Goal: Task Accomplishment & Management: Manage account settings

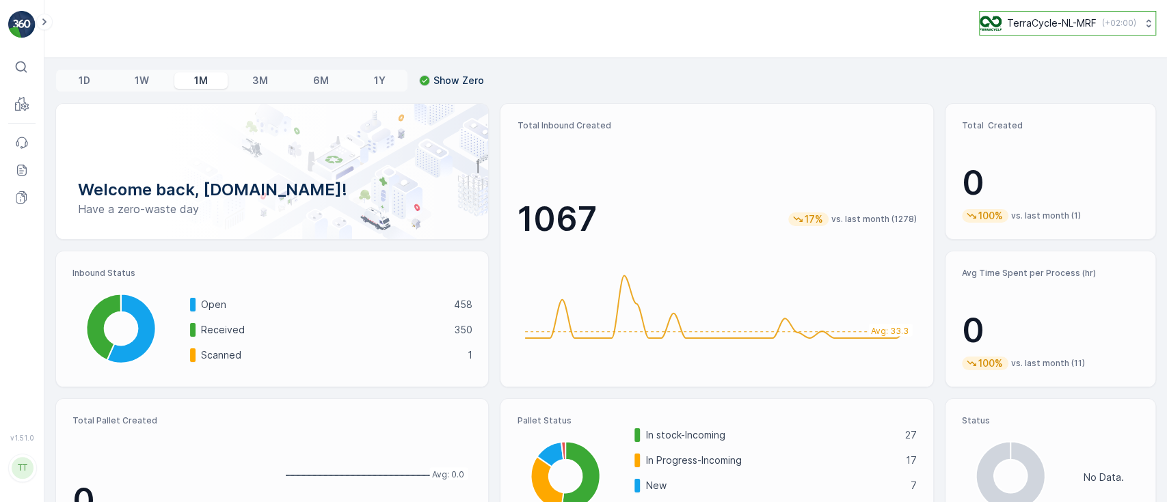
click at [1058, 28] on p "TerraCycle-NL-MRF" at bounding box center [1052, 23] width 90 height 14
type input "auro"
drag, startPoint x: 1029, startPoint y: 70, endPoint x: 1034, endPoint y: 79, distance: 10.7
click at [1031, 76] on ul "auro TerraCycle-US08-Aurora America/Chicago (-05:00)" at bounding box center [1074, 72] width 188 height 69
click at [1036, 85] on span "TerraCycle-US08-Aurora" at bounding box center [1066, 84] width 155 height 14
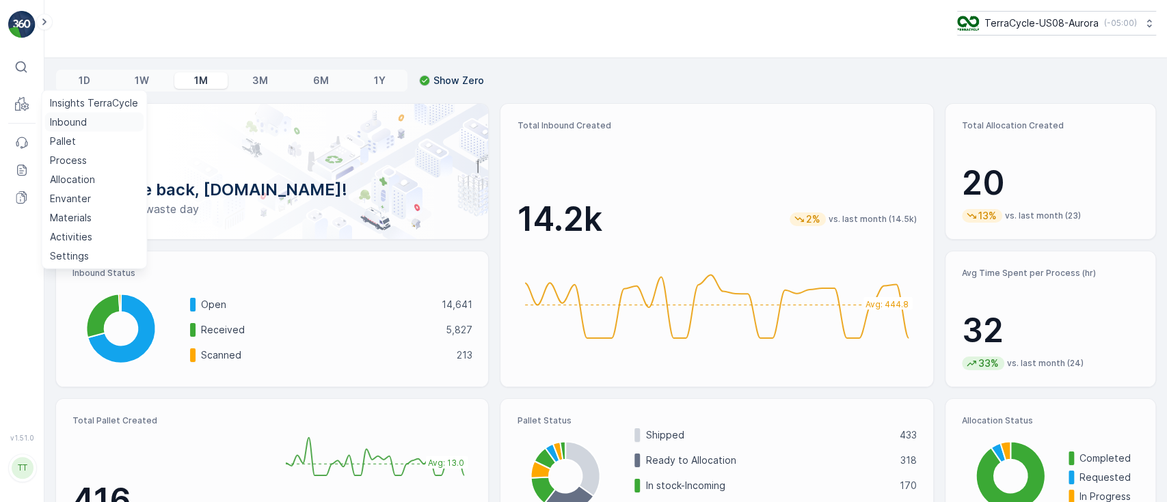
click at [57, 121] on p "Inbound" at bounding box center [68, 123] width 37 height 14
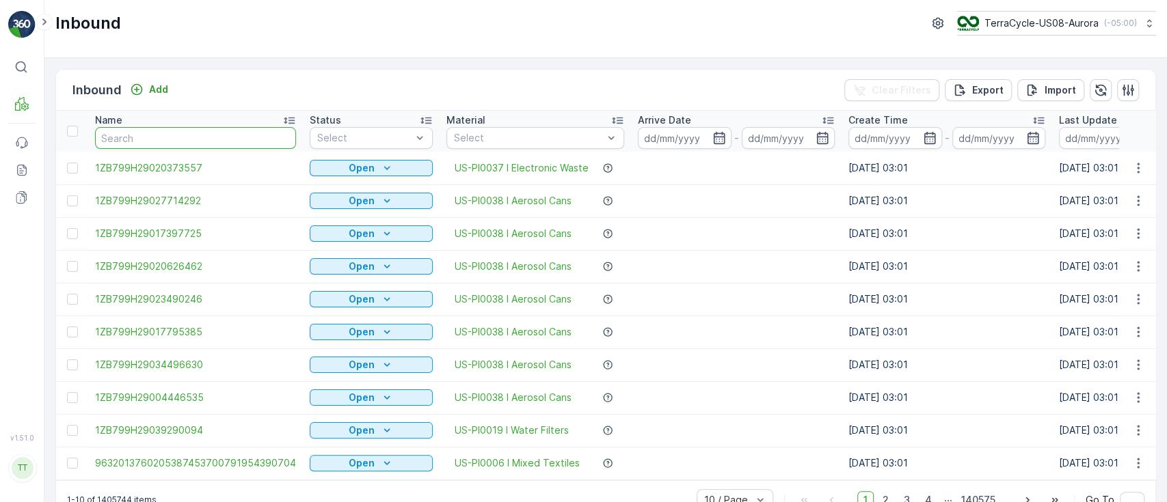
click at [142, 139] on input "text" at bounding box center [195, 138] width 201 height 22
paste input "1ZB799H29003435932"
type input "1ZB799H29003435932"
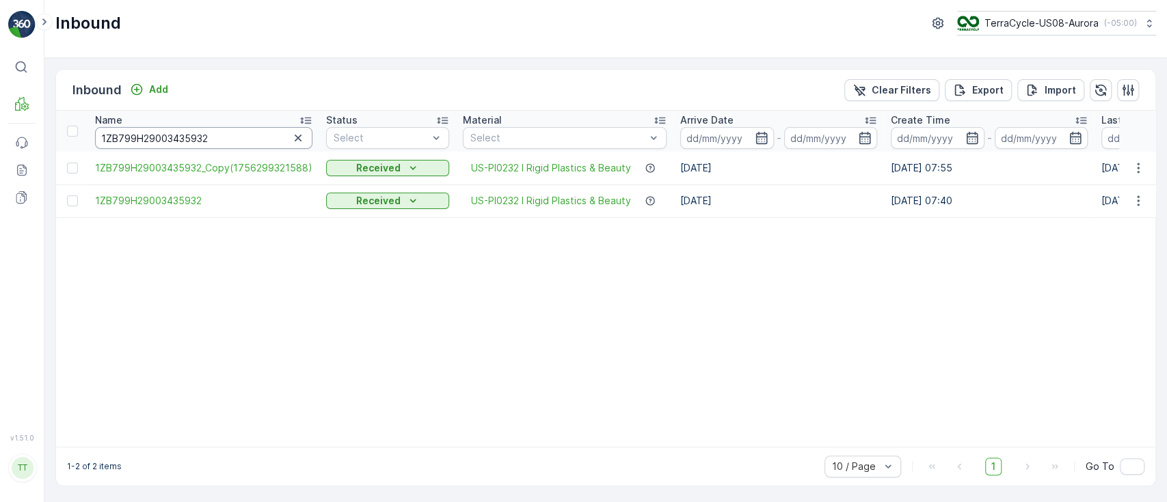
click at [165, 137] on input "1ZB799H29003435932" at bounding box center [203, 138] width 217 height 22
paste input "26158823"
type input "1ZB799H29026158823"
drag, startPoint x: 209, startPoint y: 138, endPoint x: 94, endPoint y: 144, distance: 114.3
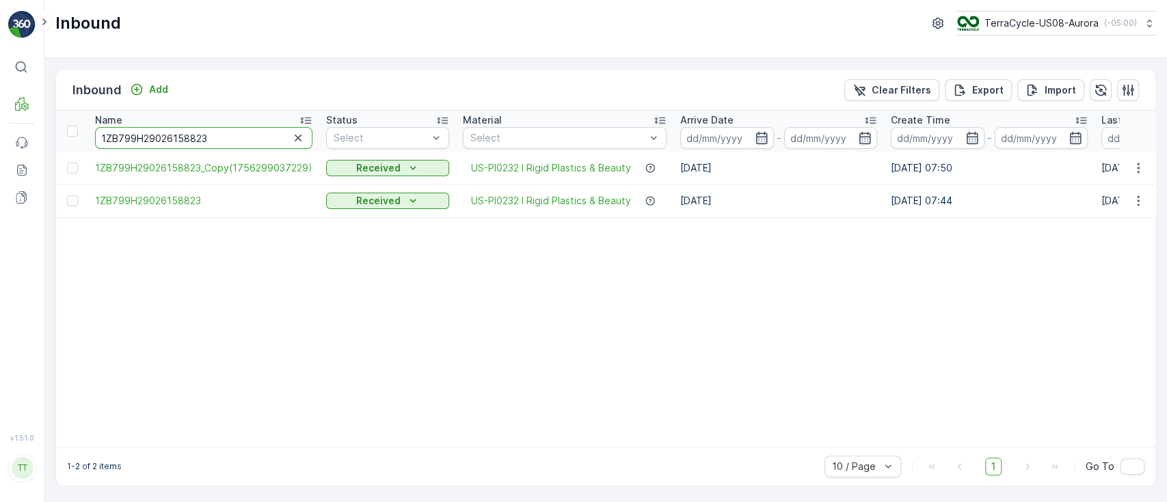
click at [95, 144] on input "1ZB799H29026158823" at bounding box center [203, 138] width 217 height 22
paste input "955965"
type input "1ZB799H29029559653"
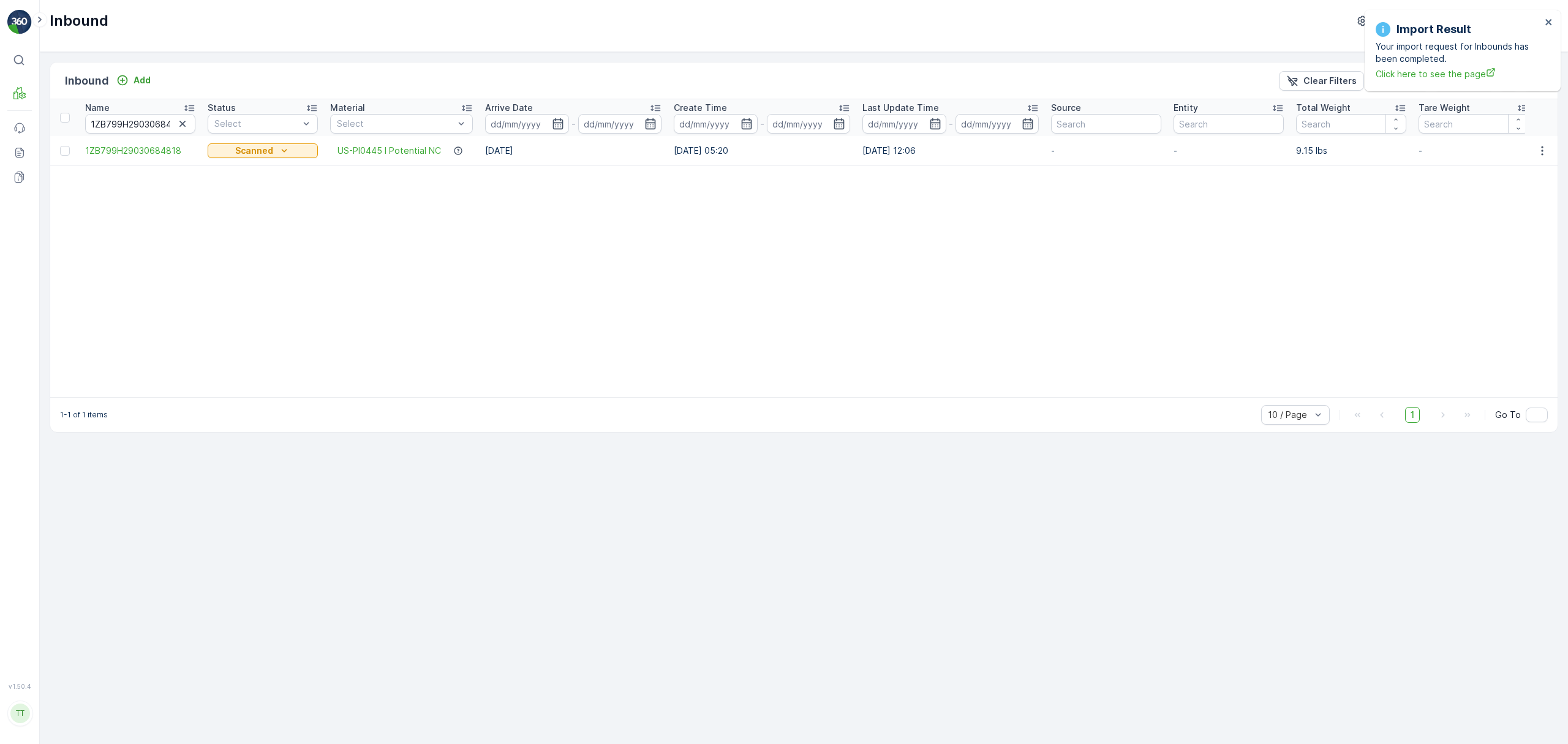
scroll to position [0, 745]
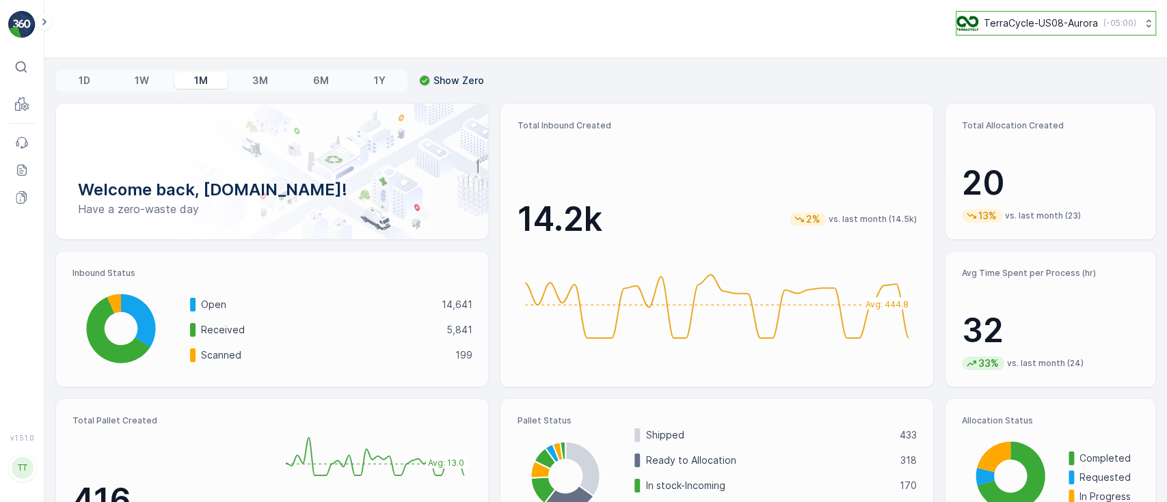
click at [1022, 25] on p "TerraCycle-US08-Aurora" at bounding box center [1041, 23] width 114 height 14
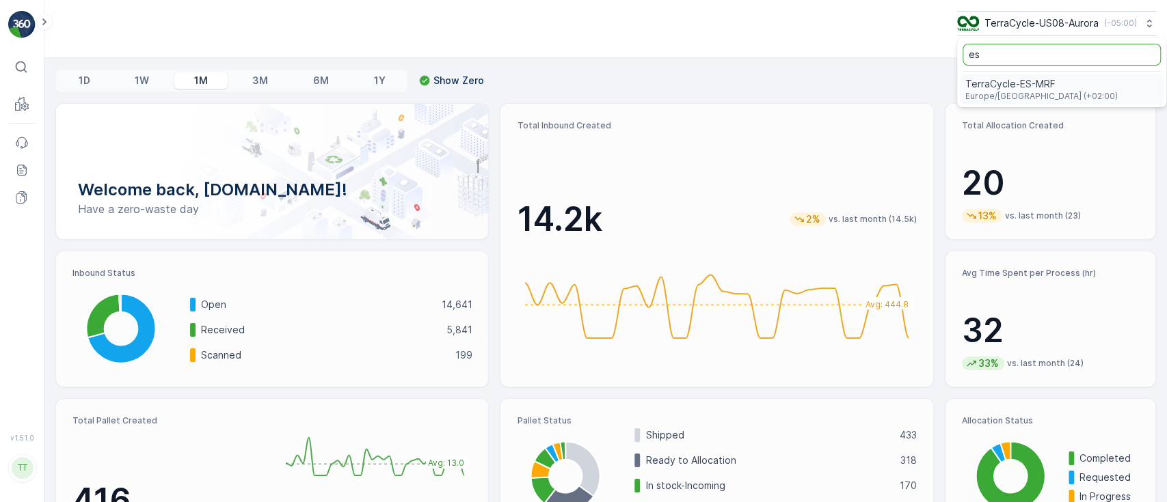
type input "es"
click at [1004, 92] on span "Europe/Madrid (+02:00)" at bounding box center [1041, 96] width 152 height 11
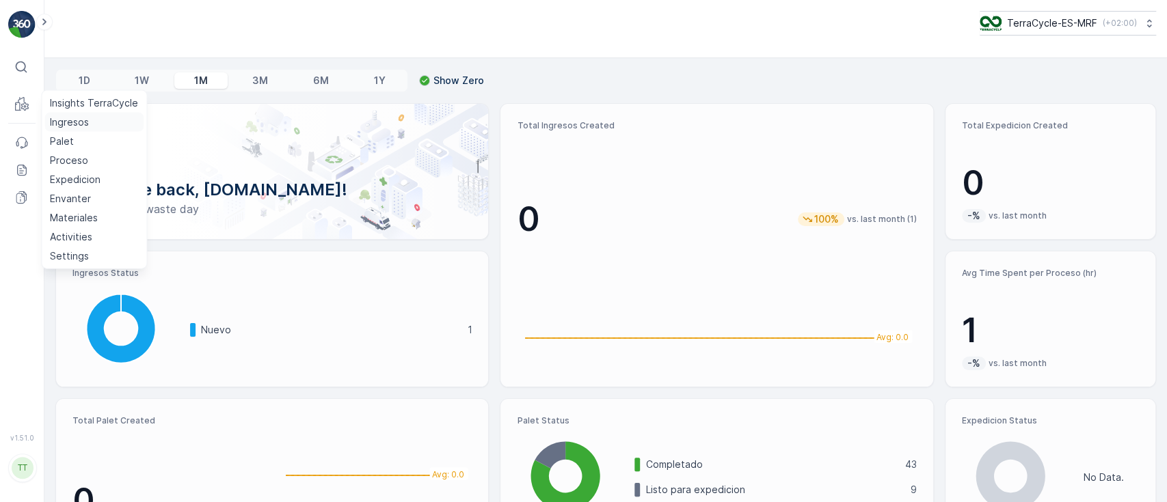
click at [63, 127] on p "Ingresos" at bounding box center [69, 123] width 39 height 14
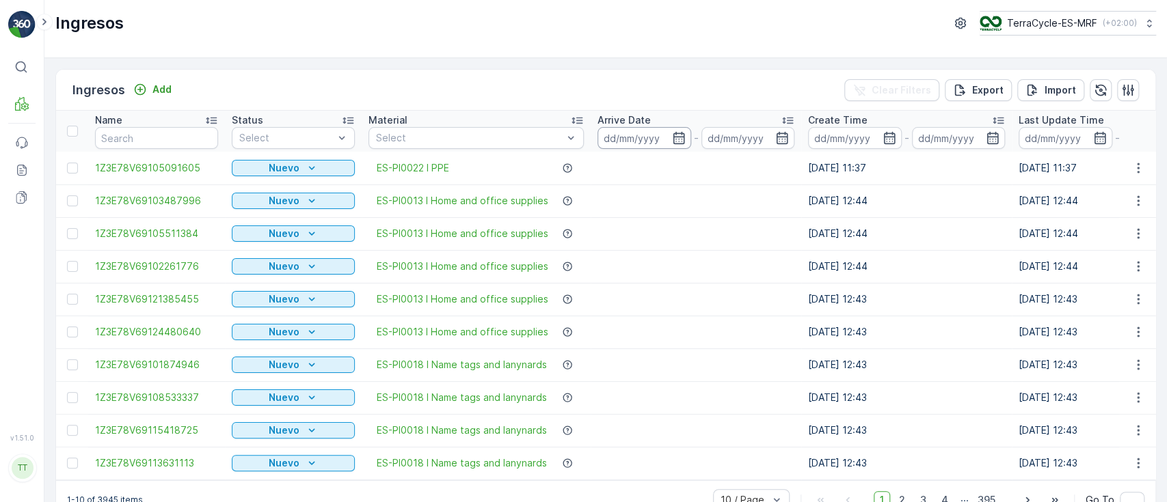
click at [645, 136] on input at bounding box center [645, 138] width 94 height 22
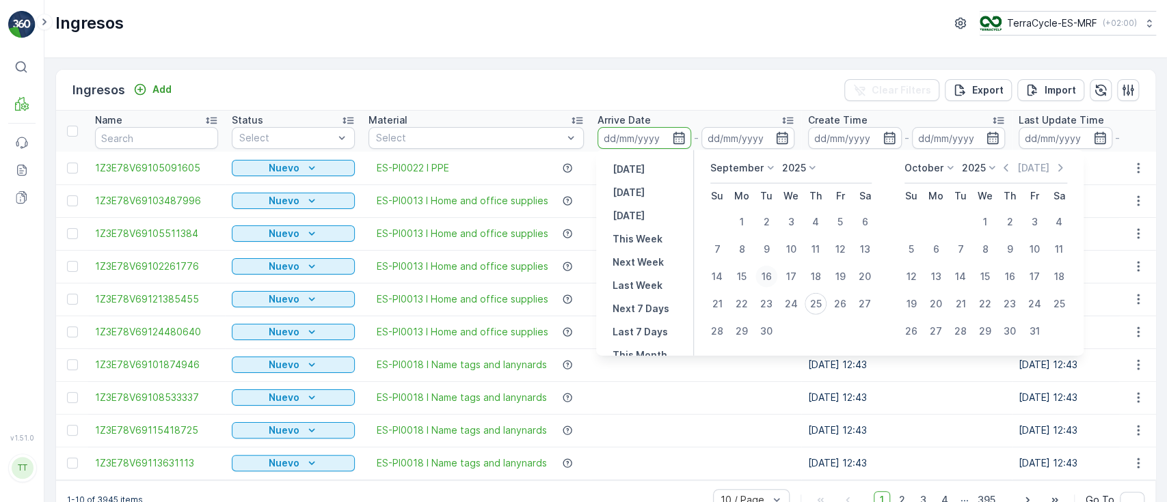
click at [766, 278] on div "16" at bounding box center [766, 277] width 22 height 22
type input "16.09.2025"
click at [788, 298] on div "24" at bounding box center [791, 304] width 22 height 22
type input "[DATE]"
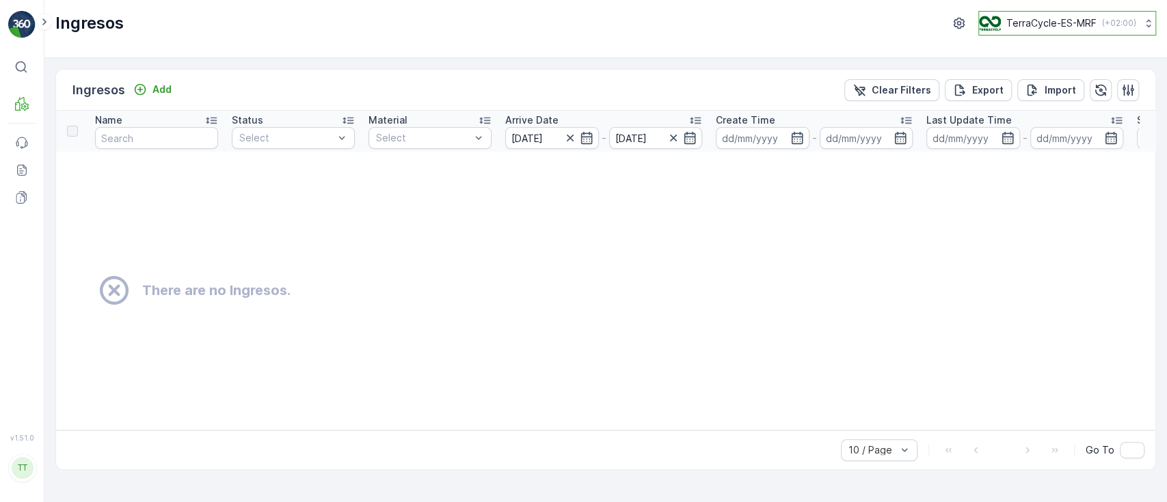
click at [1034, 21] on p "TerraCycle-ES-MRF" at bounding box center [1051, 23] width 90 height 14
type input "ie"
click at [1034, 81] on span "TerraCycle-IE" at bounding box center [1064, 84] width 152 height 14
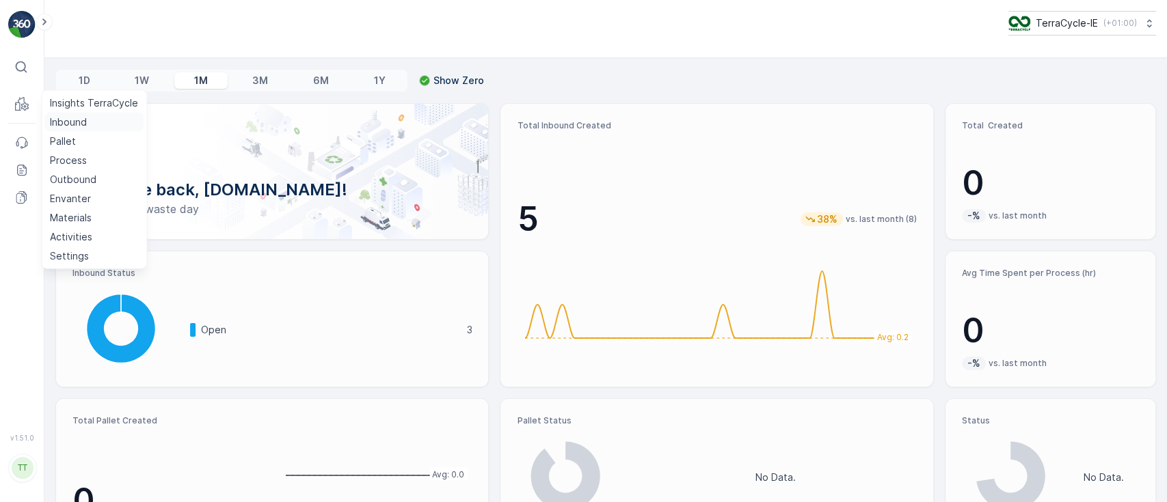
click at [51, 113] on link "Inbound" at bounding box center [93, 122] width 99 height 19
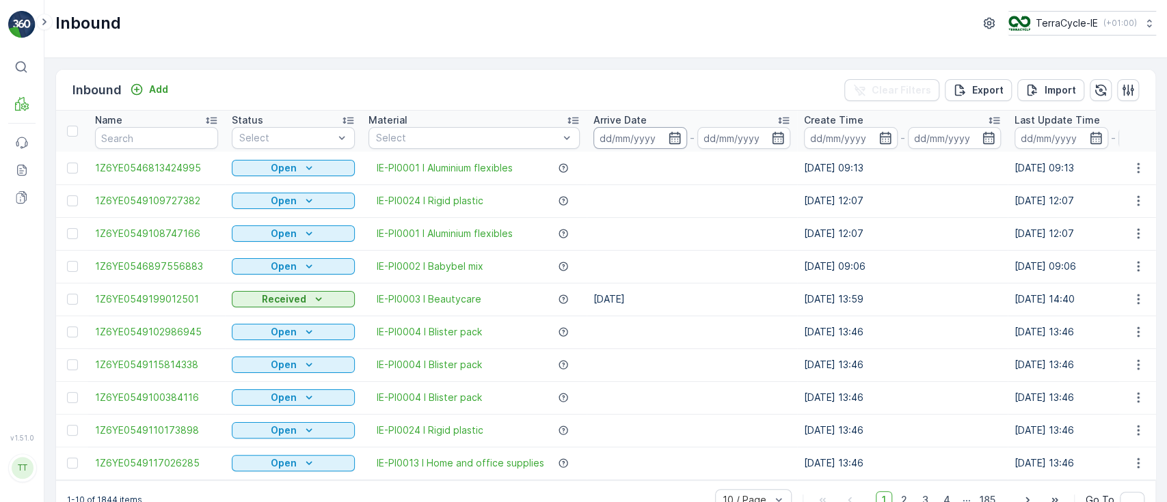
click at [630, 131] on input at bounding box center [640, 138] width 94 height 22
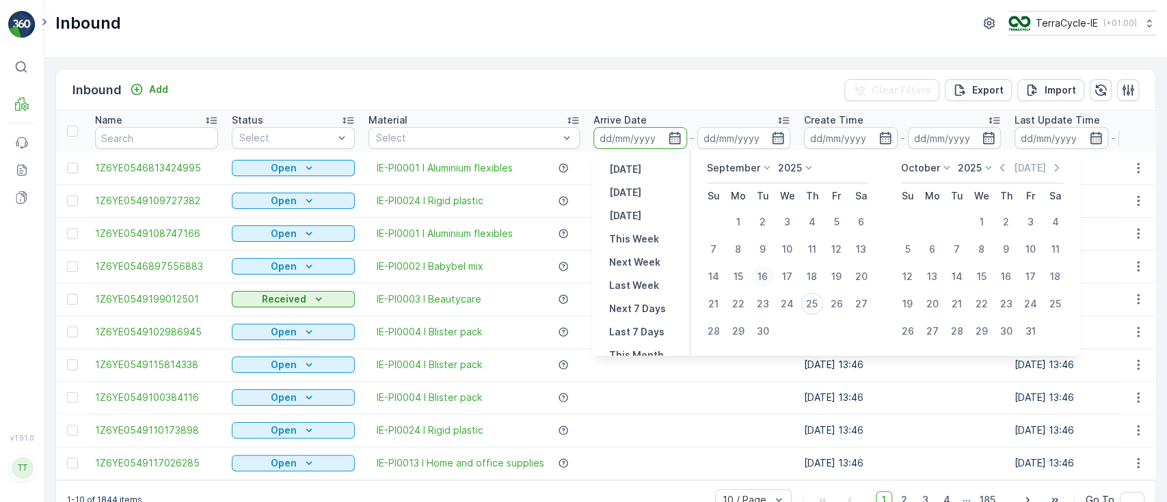
click at [766, 275] on div "16" at bounding box center [763, 277] width 22 height 22
type input "16.09.2025"
click at [783, 299] on div "24" at bounding box center [788, 304] width 22 height 22
type input "[DATE]"
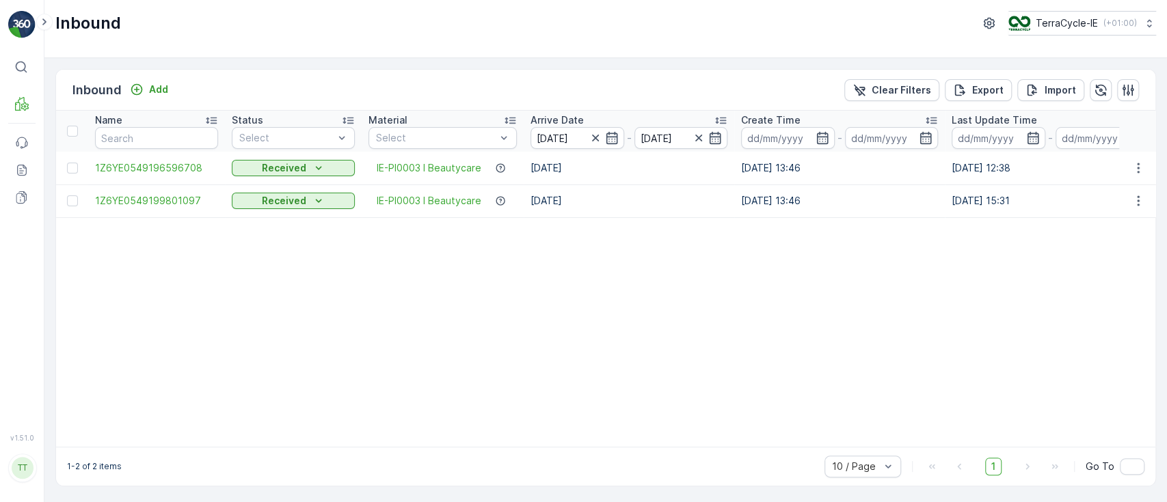
scroll to position [1, 0]
drag, startPoint x: 88, startPoint y: 172, endPoint x: 200, endPoint y: 174, distance: 112.2
copy span "1Z6YE0549196596708"
drag, startPoint x: 88, startPoint y: 195, endPoint x: 224, endPoint y: 201, distance: 136.2
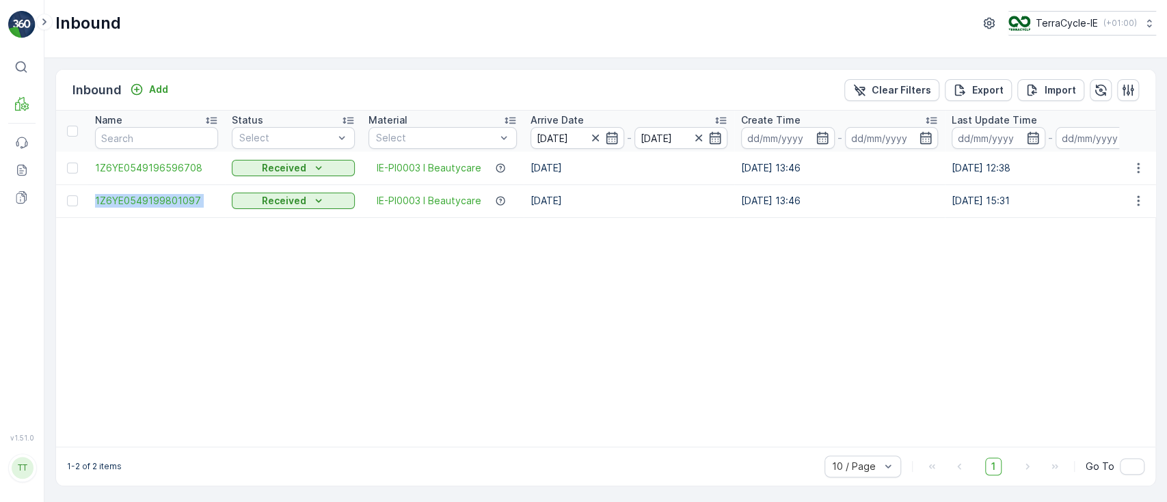
copy span "1Z6YE0549199801097"
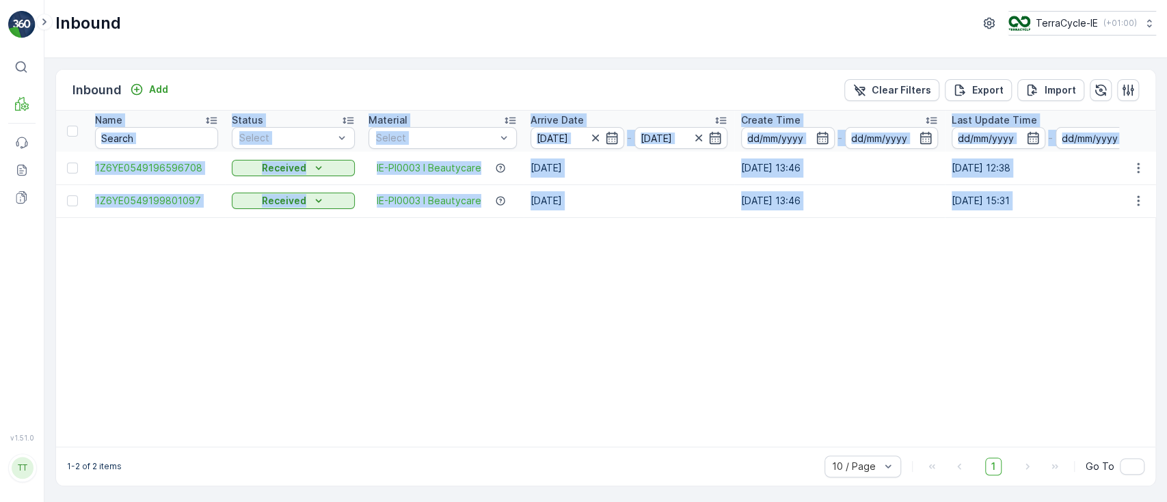
drag, startPoint x: 513, startPoint y: 445, endPoint x: 568, endPoint y: 450, distance: 55.6
click at [568, 447] on div "Name Status Select Material Select Arrive Date 16.09.2025 - 24.09.2025 Create T…" at bounding box center [605, 279] width 1099 height 336
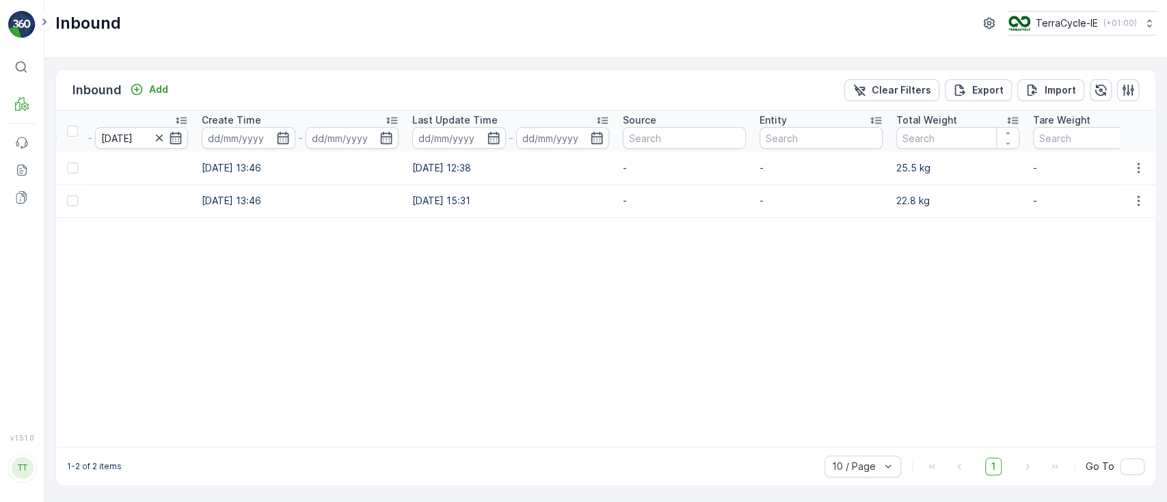
scroll to position [0, 544]
click at [1056, 24] on p "TerraCycle-IE" at bounding box center [1066, 23] width 62 height 14
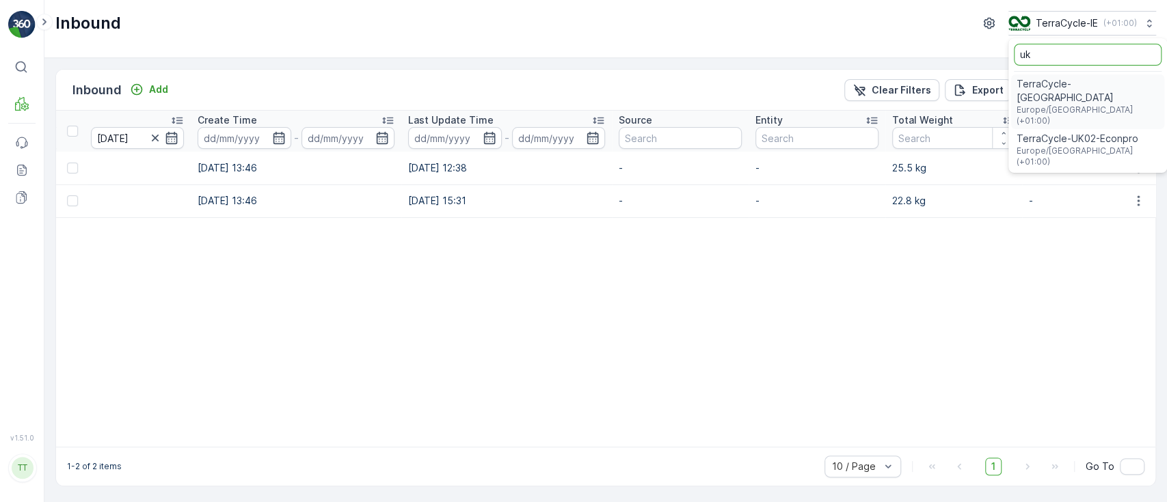
type input "uk"
click at [1056, 132] on span "TerraCycle-UK02-Econpro" at bounding box center [1088, 139] width 142 height 14
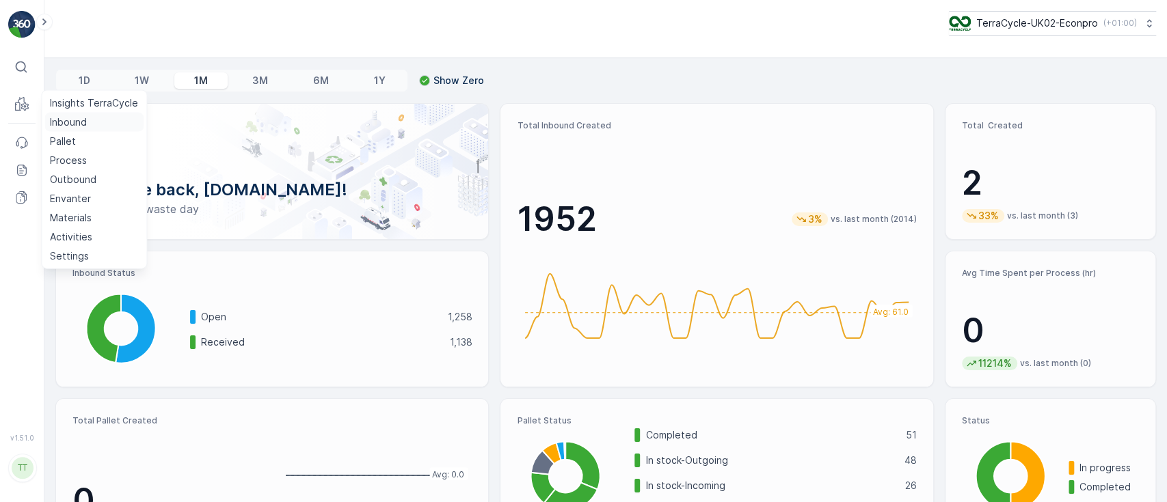
click at [59, 121] on p "Inbound" at bounding box center [68, 123] width 37 height 14
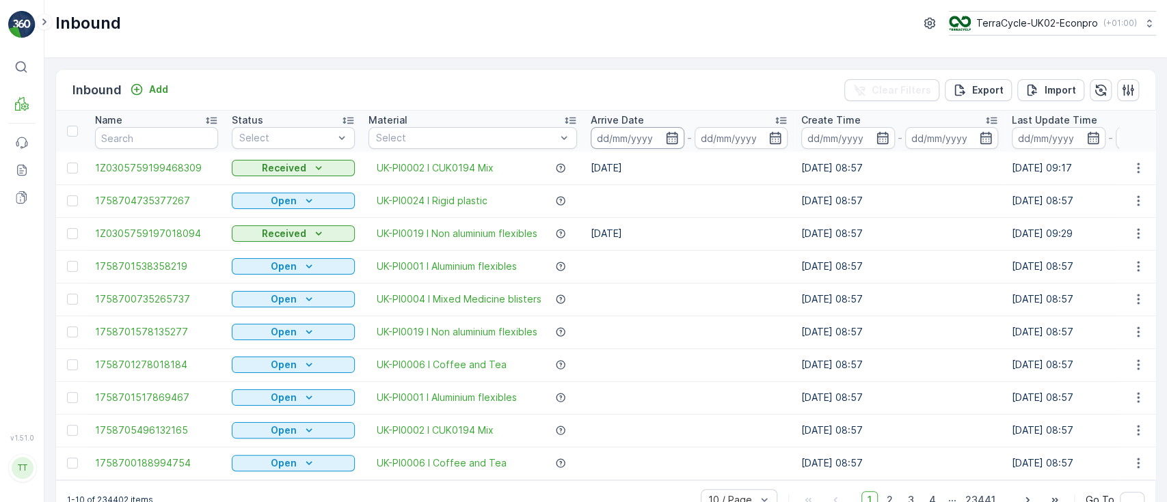
click at [624, 131] on input at bounding box center [638, 138] width 94 height 22
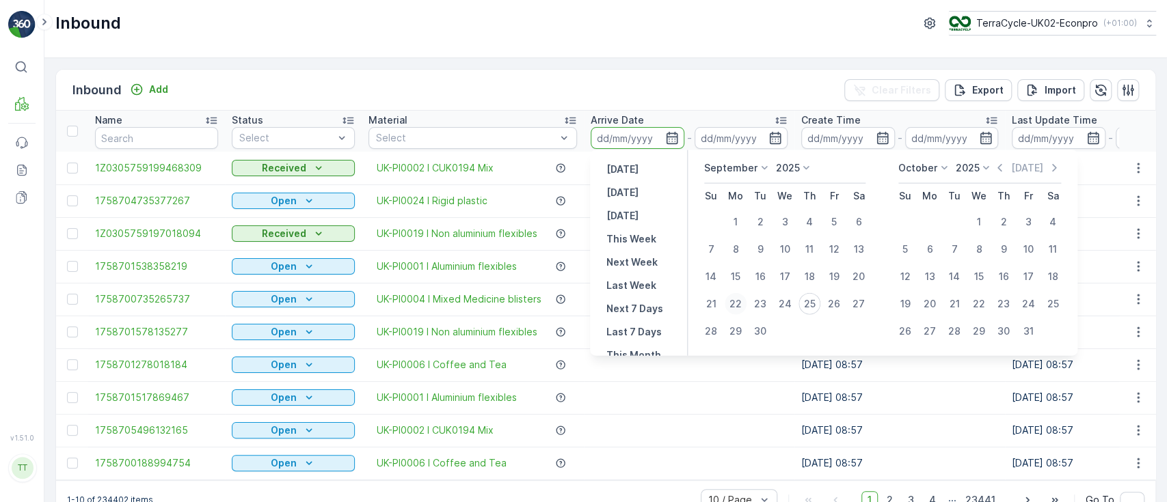
click at [740, 299] on div "22" at bounding box center [736, 304] width 22 height 22
type input "[DATE]"
click at [784, 304] on div "24" at bounding box center [785, 304] width 22 height 22
type input "[DATE]"
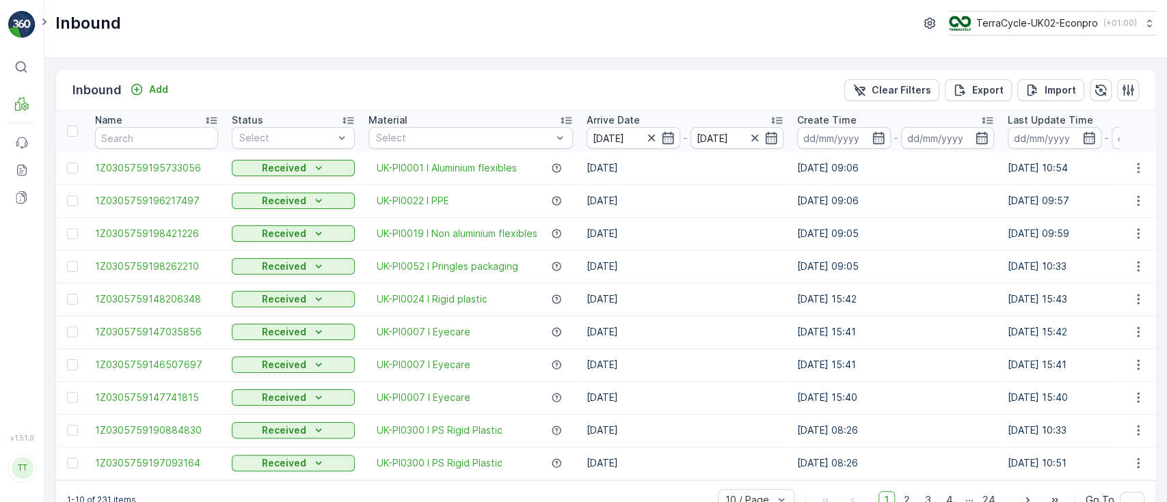
drag, startPoint x: 976, startPoint y: 89, endPoint x: 936, endPoint y: 120, distance: 50.2
click at [976, 88] on p "Export" at bounding box center [987, 90] width 31 height 14
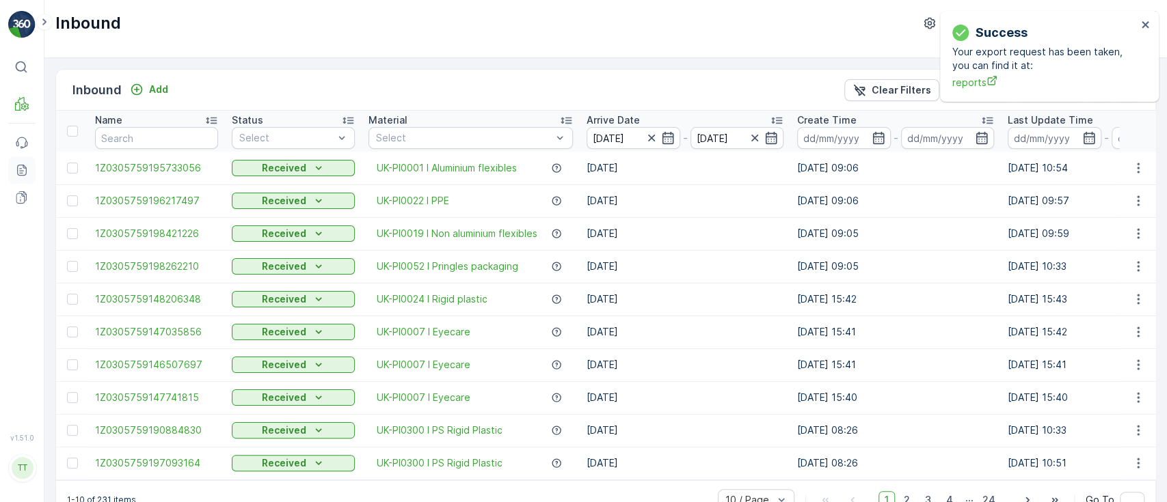
click at [25, 165] on icon at bounding box center [22, 170] width 14 height 14
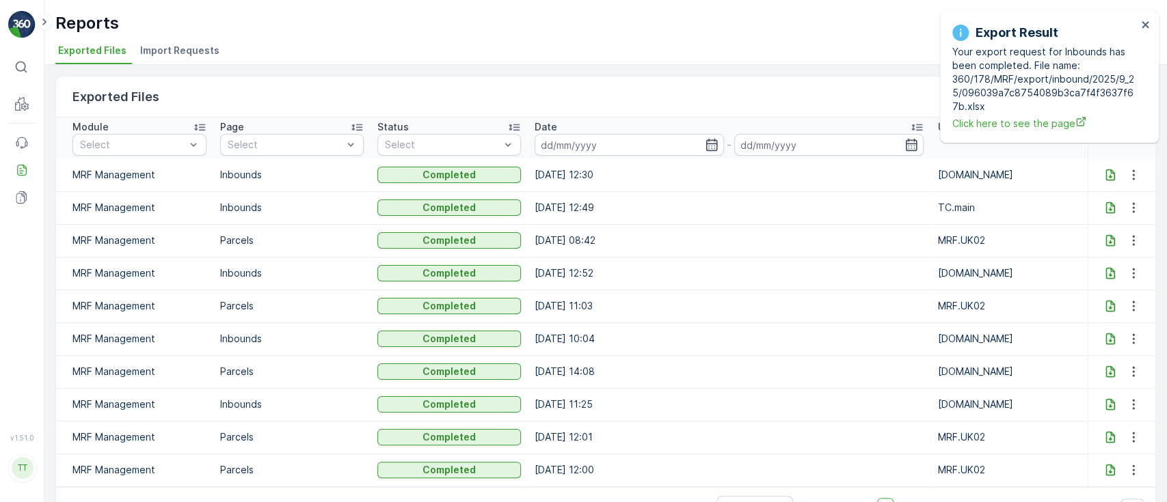
click at [1110, 172] on icon at bounding box center [1109, 175] width 9 height 12
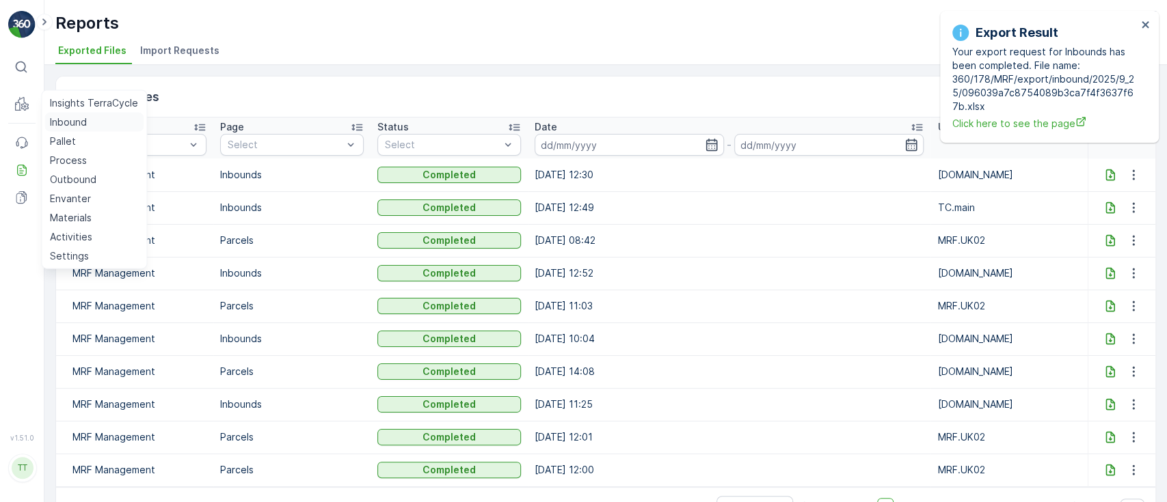
drag, startPoint x: 64, startPoint y: 123, endPoint x: 88, endPoint y: 121, distance: 24.0
click at [64, 123] on p "Inbound" at bounding box center [68, 123] width 37 height 14
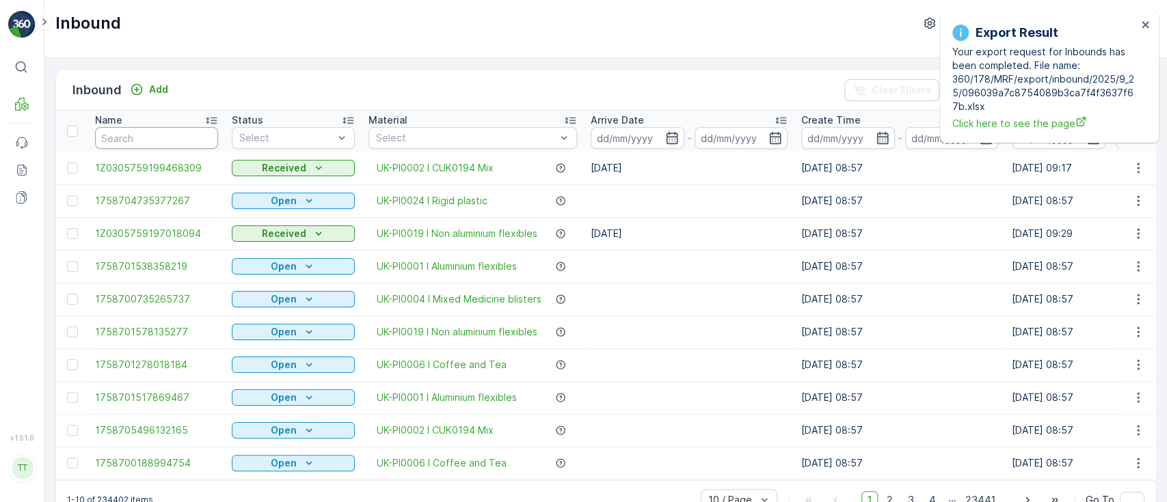
click at [142, 134] on input "text" at bounding box center [156, 138] width 123 height 22
paste input "1758027641884609"
type input "1758027641884609"
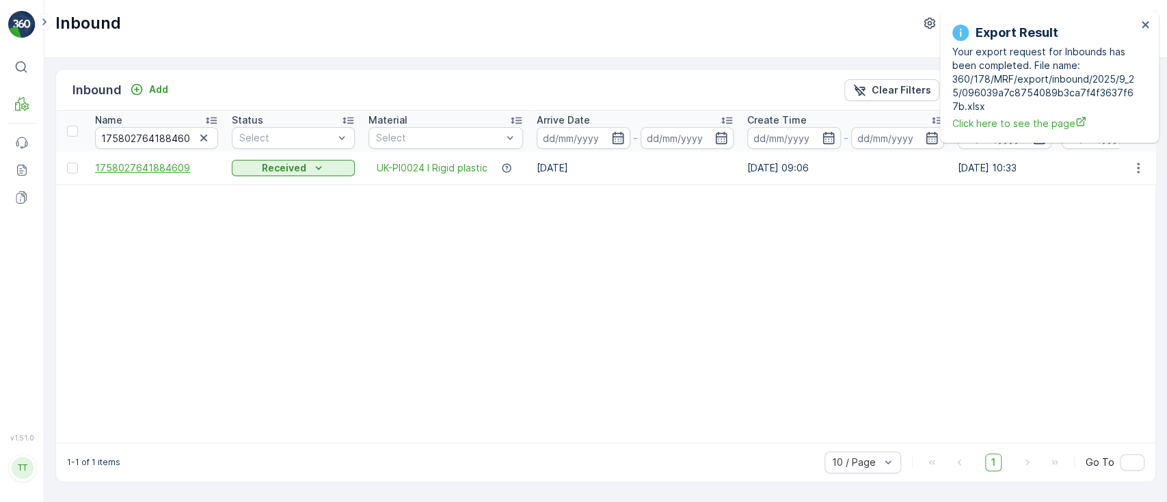
click at [148, 167] on span "1758027641884609" at bounding box center [156, 168] width 123 height 14
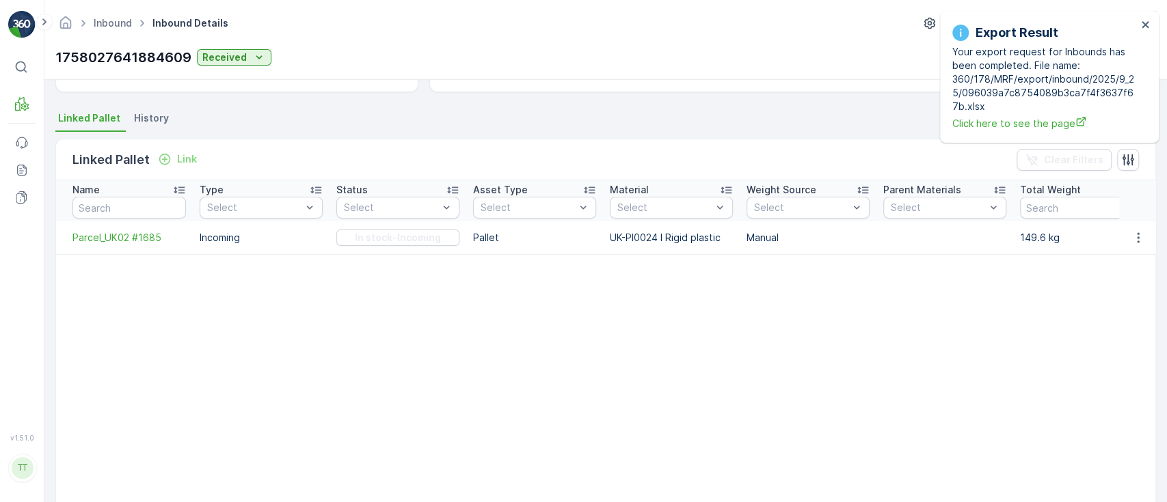
scroll to position [273, 0]
click at [148, 113] on span "History" at bounding box center [151, 117] width 35 height 14
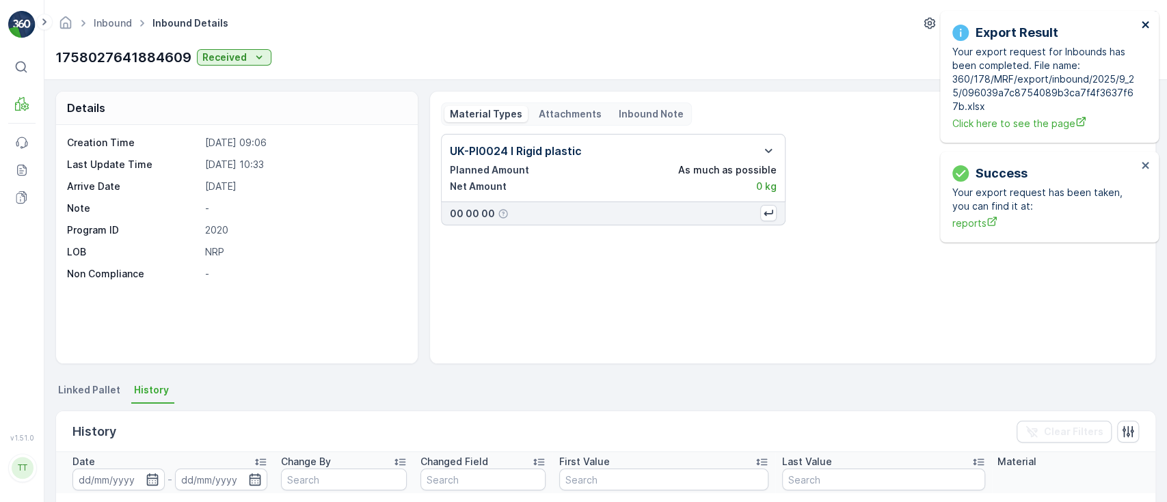
click at [1142, 25] on icon "close" at bounding box center [1146, 24] width 10 height 11
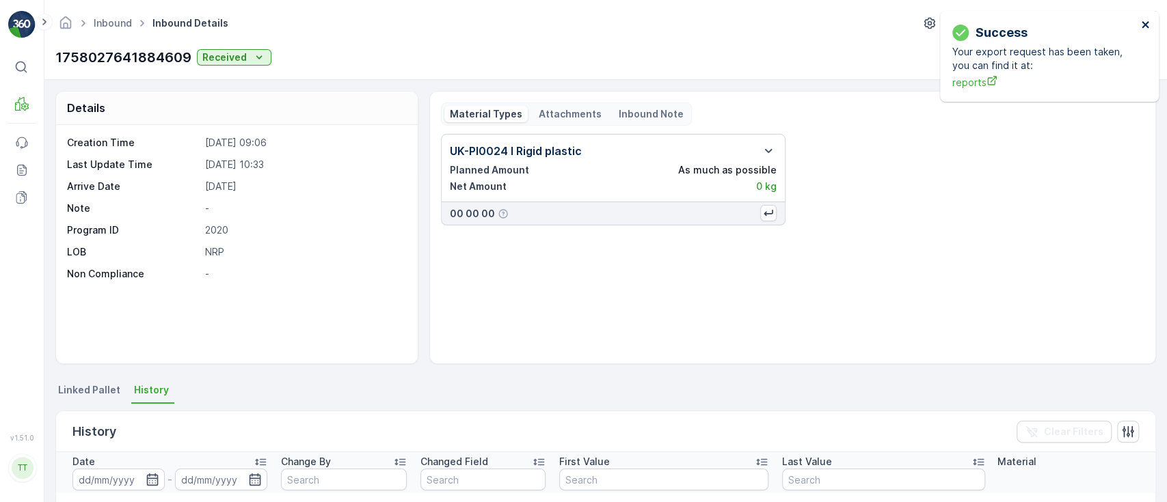
click at [1144, 25] on icon "close" at bounding box center [1145, 24] width 7 height 7
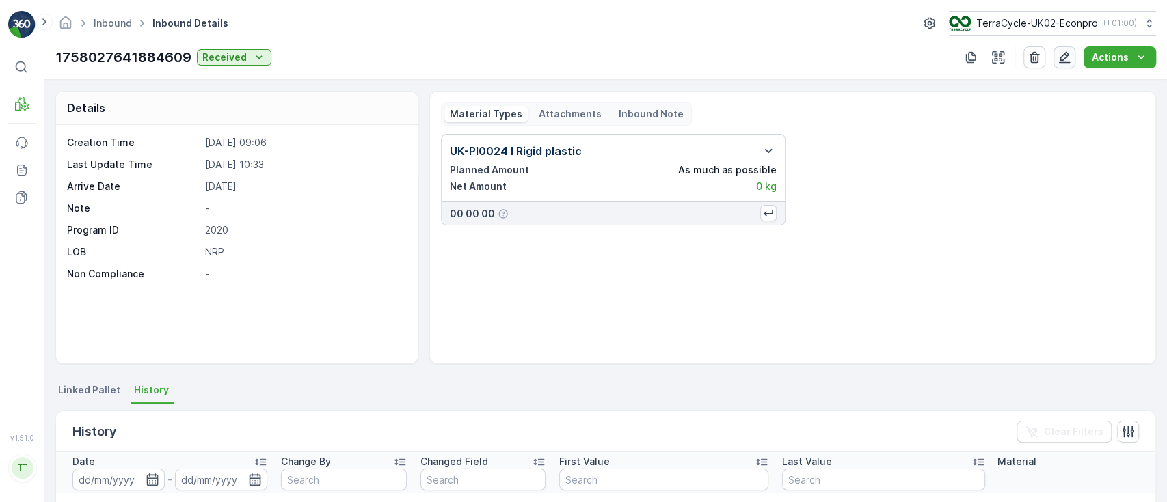
click at [1067, 62] on icon "button" at bounding box center [1065, 58] width 14 height 14
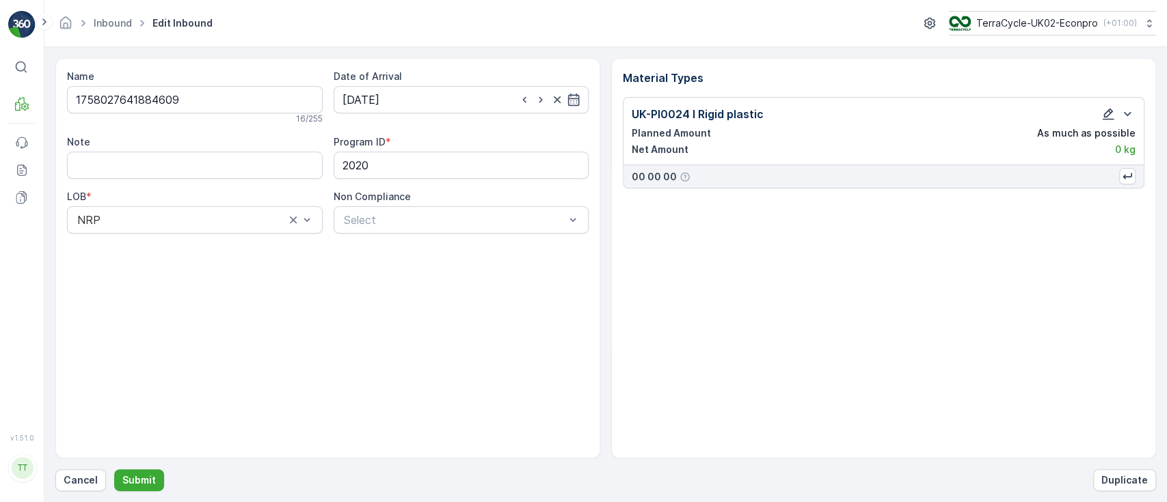
click at [1104, 109] on icon "button" at bounding box center [1108, 114] width 14 height 14
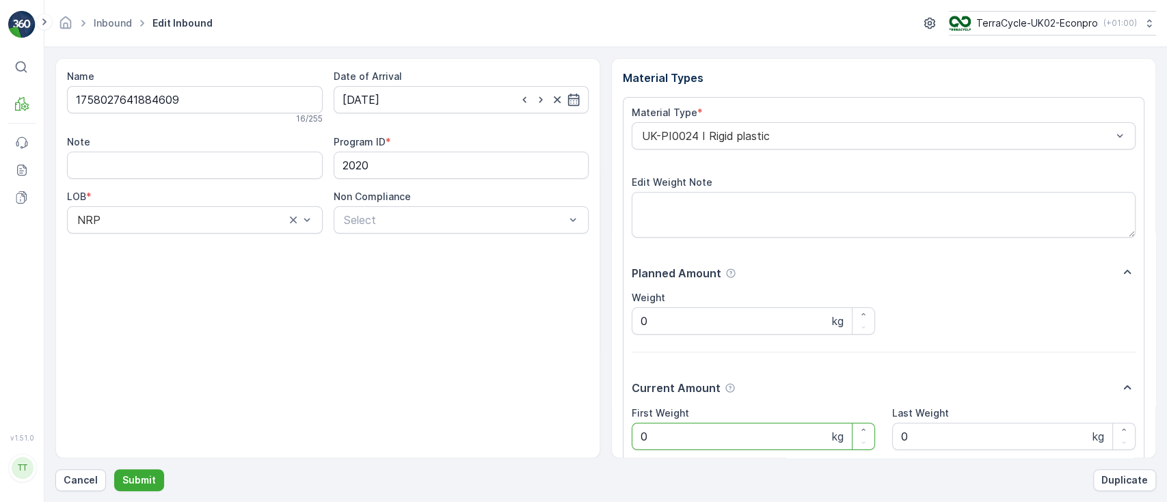
drag, startPoint x: 649, startPoint y: 435, endPoint x: 615, endPoint y: 435, distance: 34.2
click at [615, 435] on div "Material Types Material Type * UK-PI0024 I Rigid plastic Edit Weight Note Plann…" at bounding box center [883, 258] width 545 height 401
type Weight "0.5"
click at [84, 484] on p "Cancel" at bounding box center [81, 481] width 34 height 14
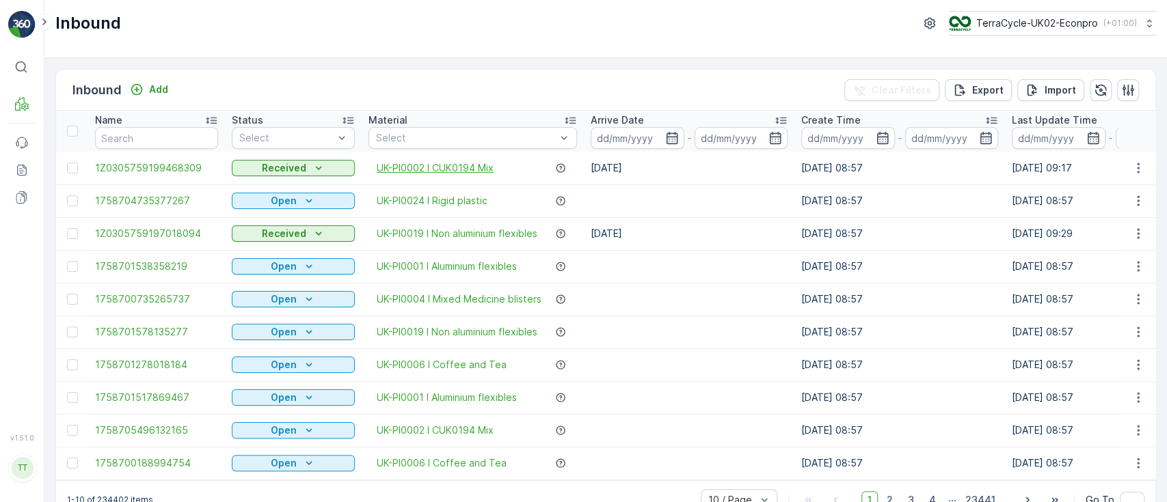
click at [425, 168] on span "UK-PI0002 I CUK0194 Mix" at bounding box center [435, 168] width 117 height 14
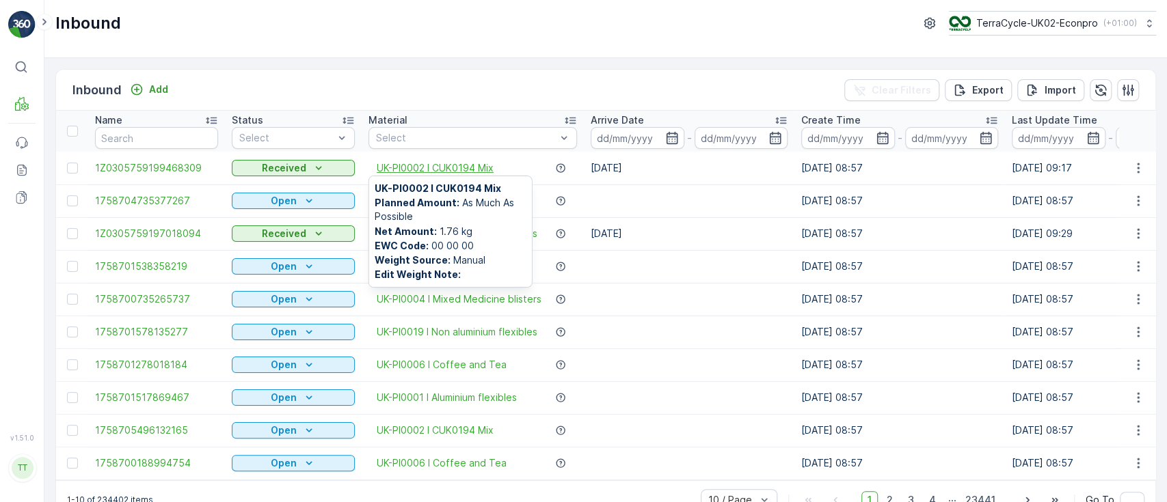
click at [455, 162] on span "UK-PI0002 I CUK0194 Mix" at bounding box center [435, 168] width 117 height 14
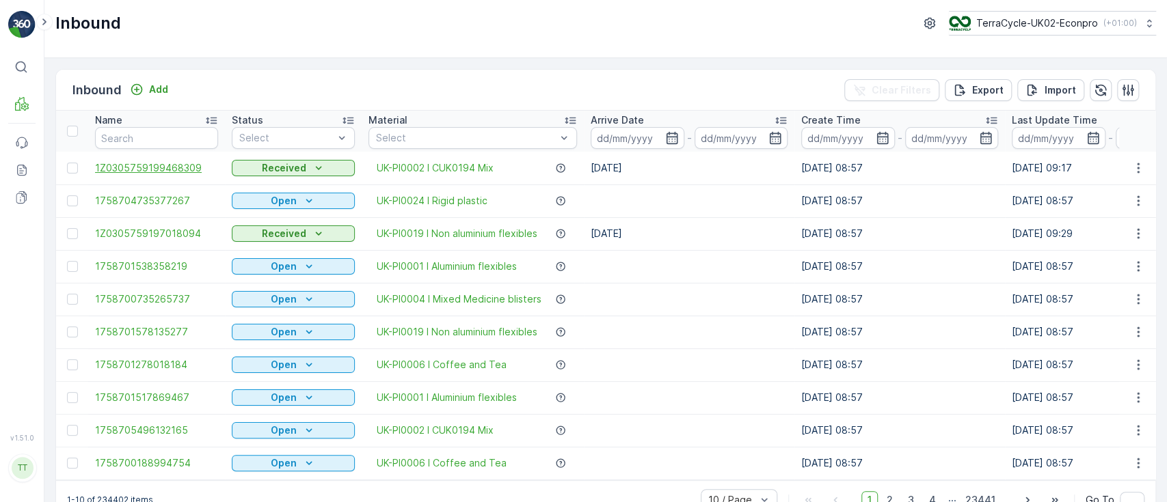
click at [153, 165] on span "1Z0305759199468309" at bounding box center [156, 168] width 123 height 14
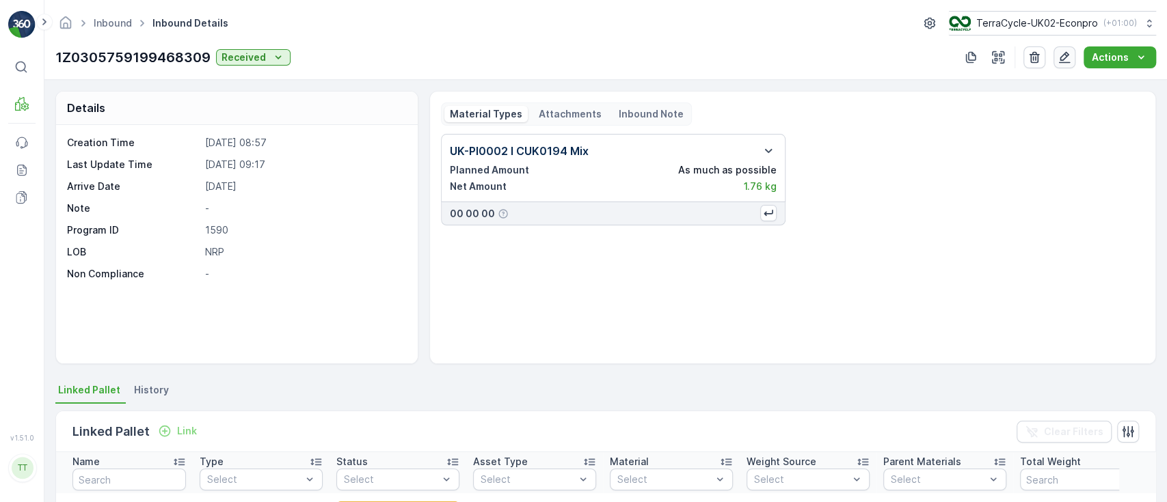
click at [1063, 51] on icon "button" at bounding box center [1065, 58] width 14 height 14
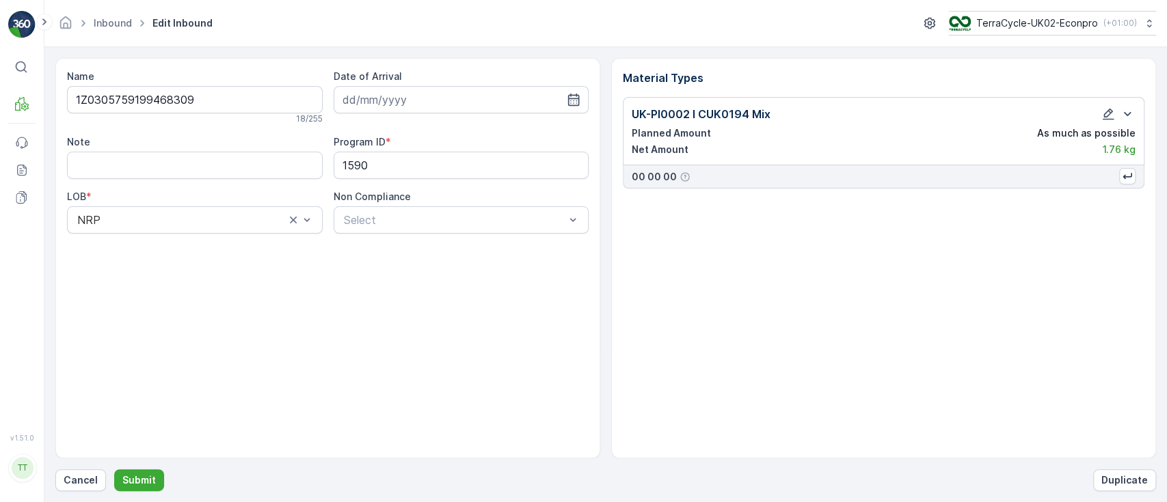
type input "[DATE]"
click at [1114, 113] on icon "button" at bounding box center [1108, 114] width 14 height 14
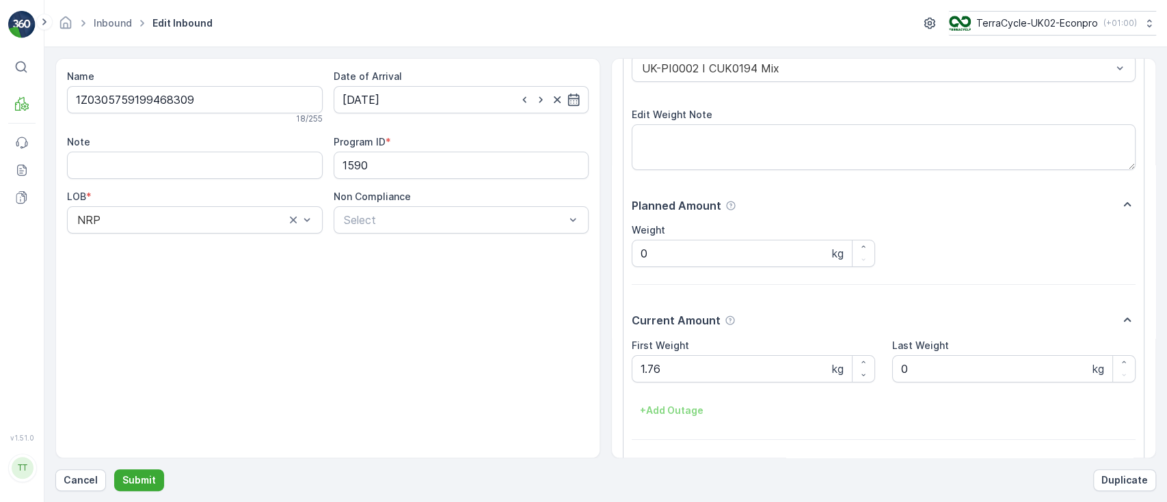
scroll to position [112, 0]
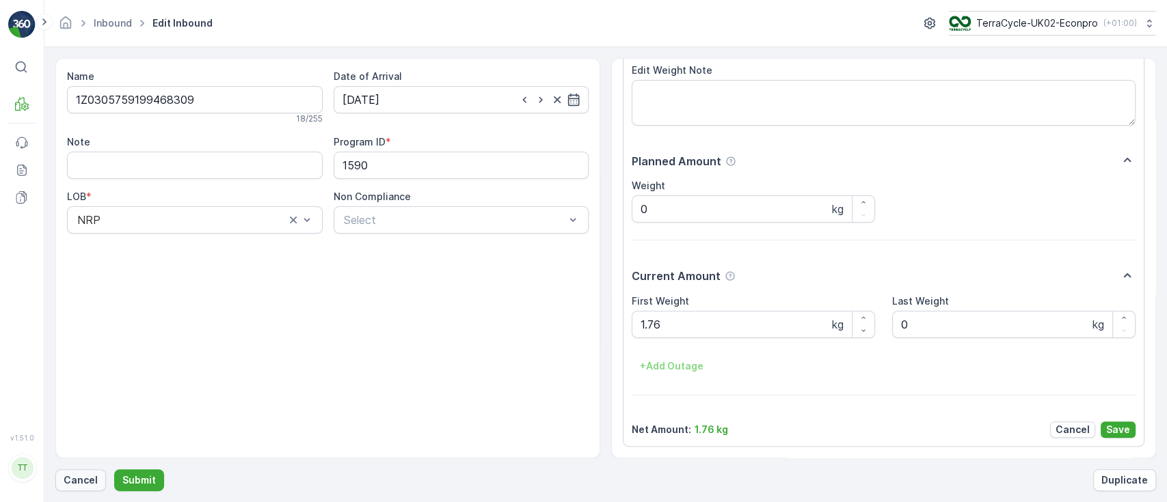
click at [78, 475] on p "Cancel" at bounding box center [81, 481] width 34 height 14
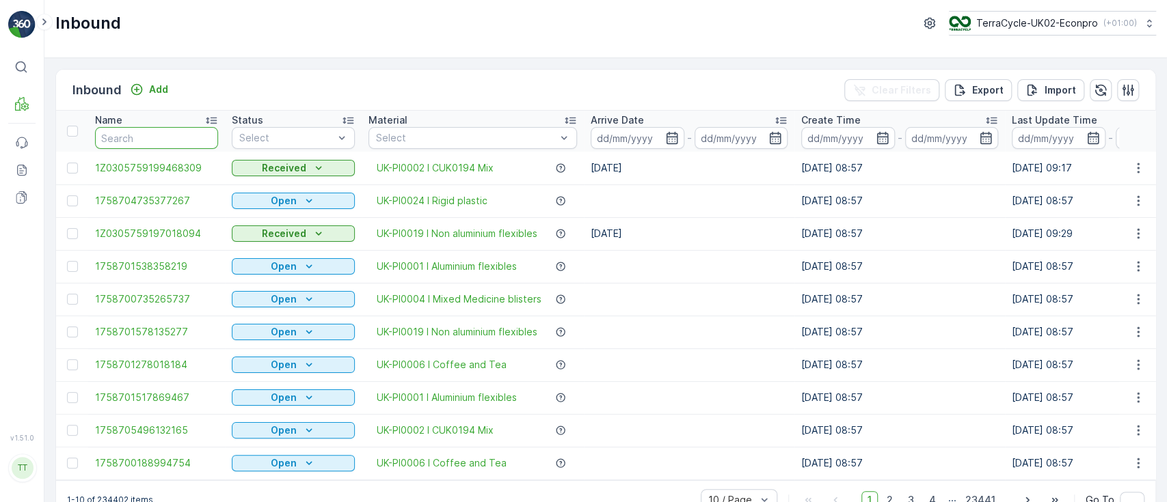
click at [149, 142] on input "text" at bounding box center [156, 138] width 123 height 22
paste input "1758027641884609"
type input "1758027641884609"
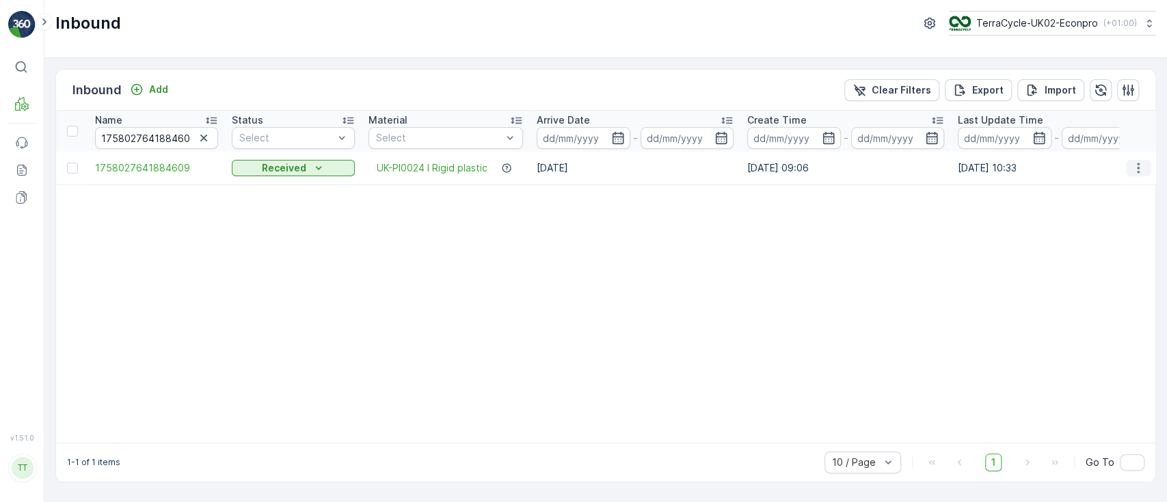
click at [1136, 169] on icon "button" at bounding box center [1138, 168] width 14 height 14
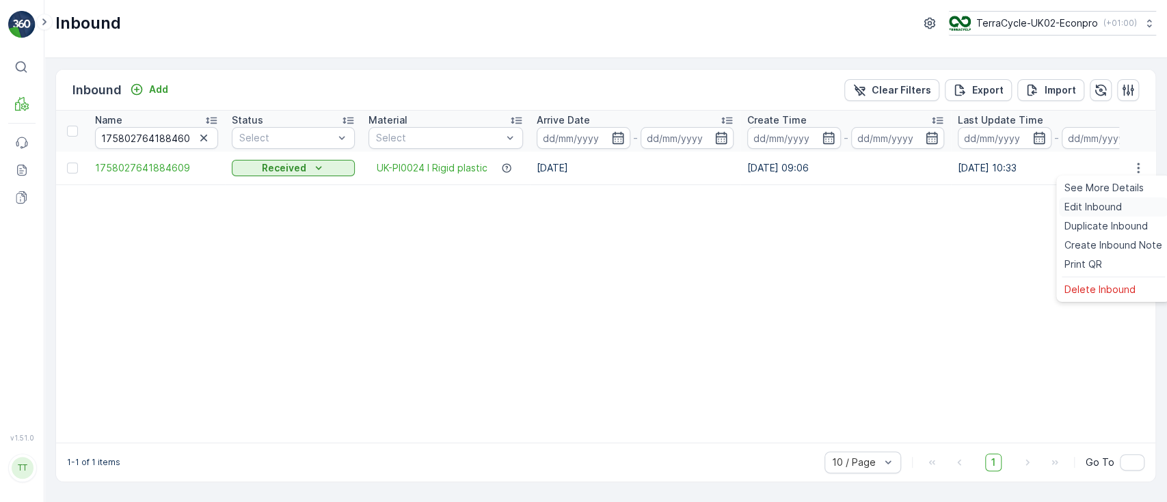
click at [1103, 209] on span "Edit Inbound" at bounding box center [1092, 207] width 57 height 14
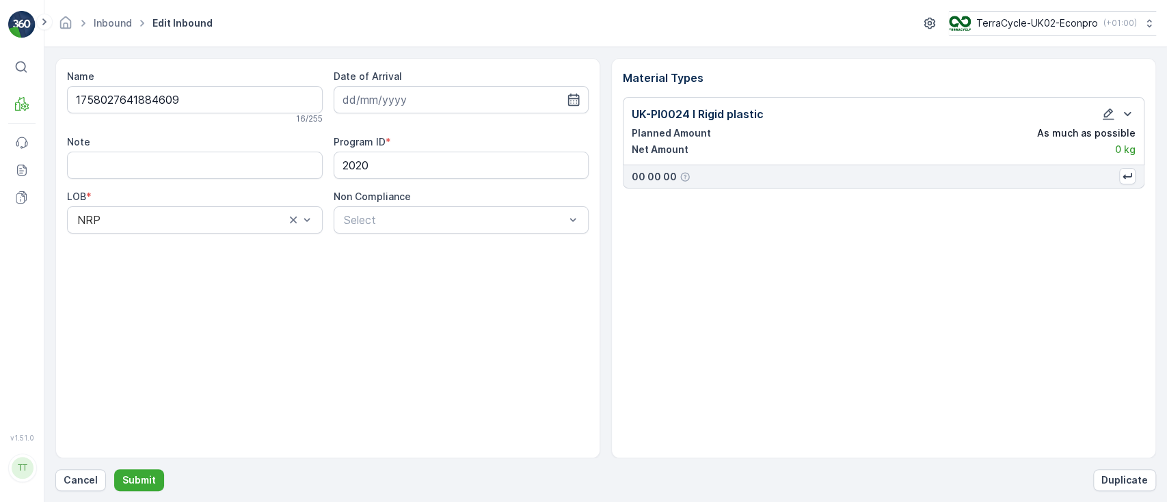
type input "[DATE]"
click at [1109, 117] on icon "button" at bounding box center [1108, 114] width 14 height 14
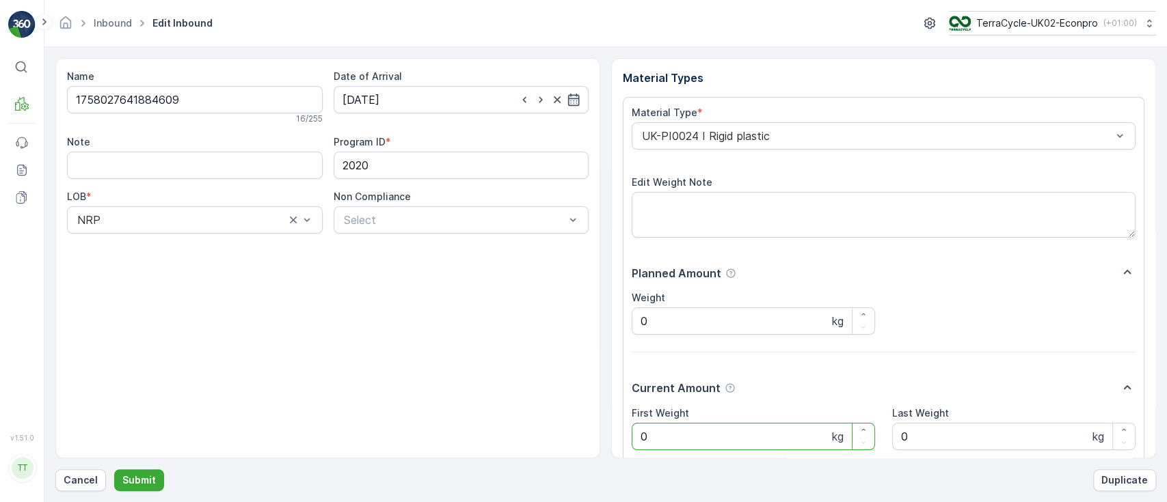
drag, startPoint x: 649, startPoint y: 436, endPoint x: 636, endPoint y: 444, distance: 15.0
click at [637, 442] on Weight "0" at bounding box center [753, 436] width 243 height 27
type Weight "0.5"
click at [217, 165] on input "Note" at bounding box center [195, 165] width 256 height 27
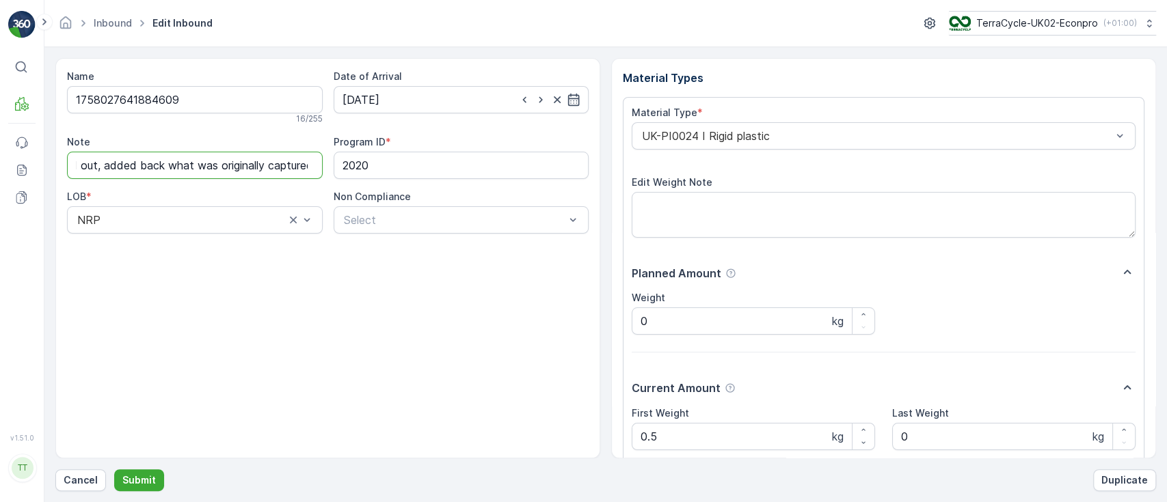
scroll to position [0, 112]
type input "MT- weight was 0ed out, added back what was originally captured"
click at [135, 475] on p "Submit" at bounding box center [138, 481] width 33 height 14
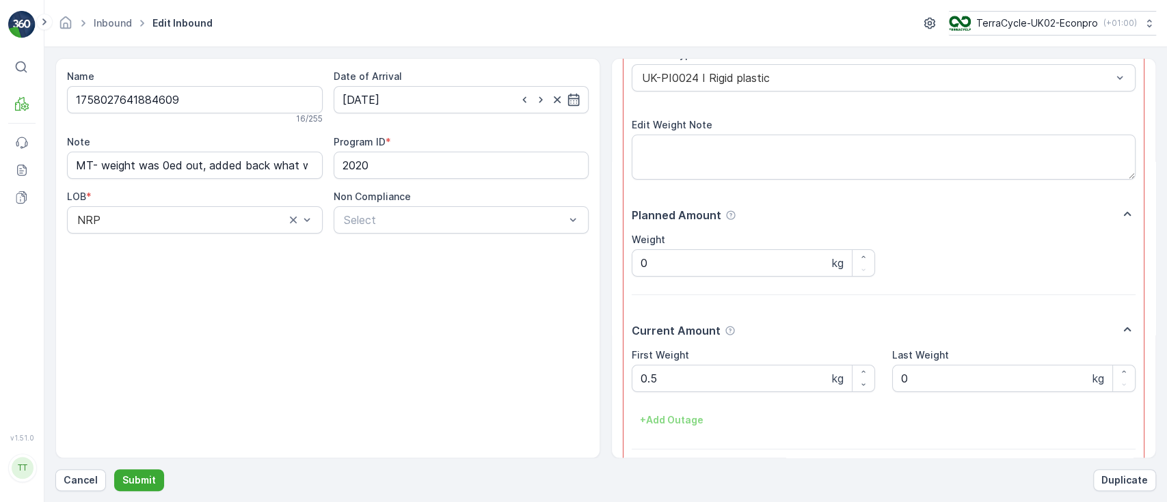
scroll to position [126, 0]
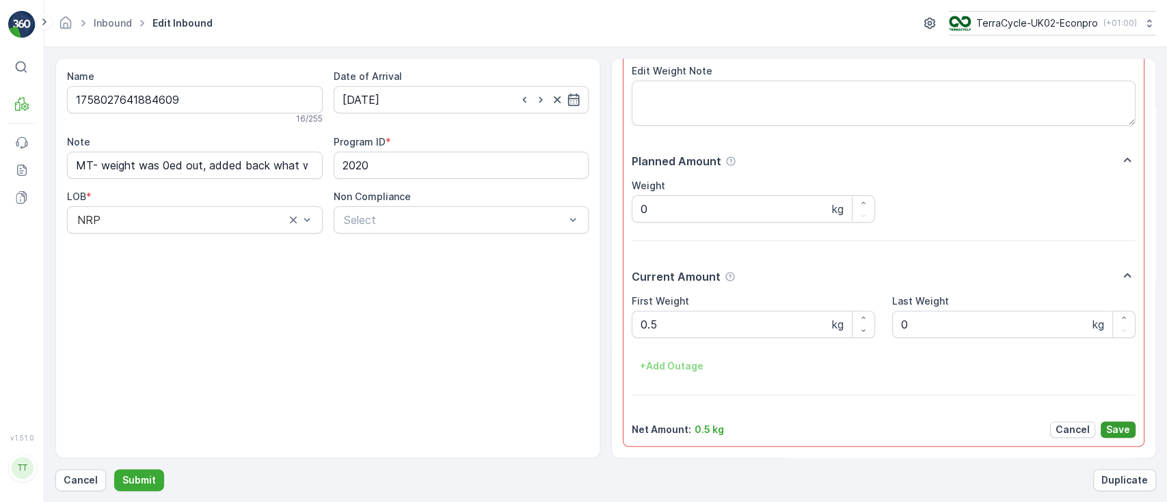
click at [1110, 424] on p "Save" at bounding box center [1118, 430] width 24 height 14
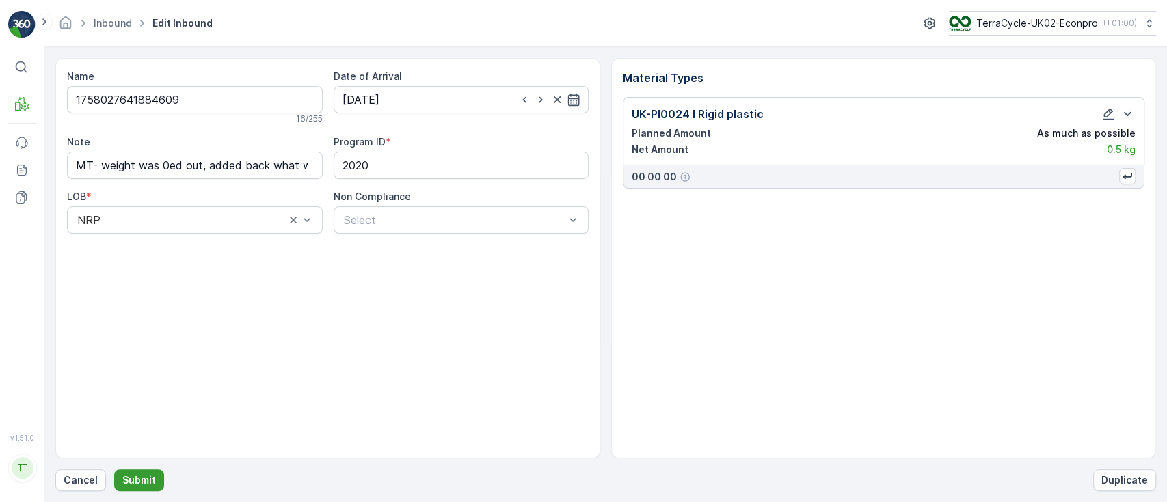
click at [144, 479] on p "Submit" at bounding box center [138, 481] width 33 height 14
